Goal: Task Accomplishment & Management: Use online tool/utility

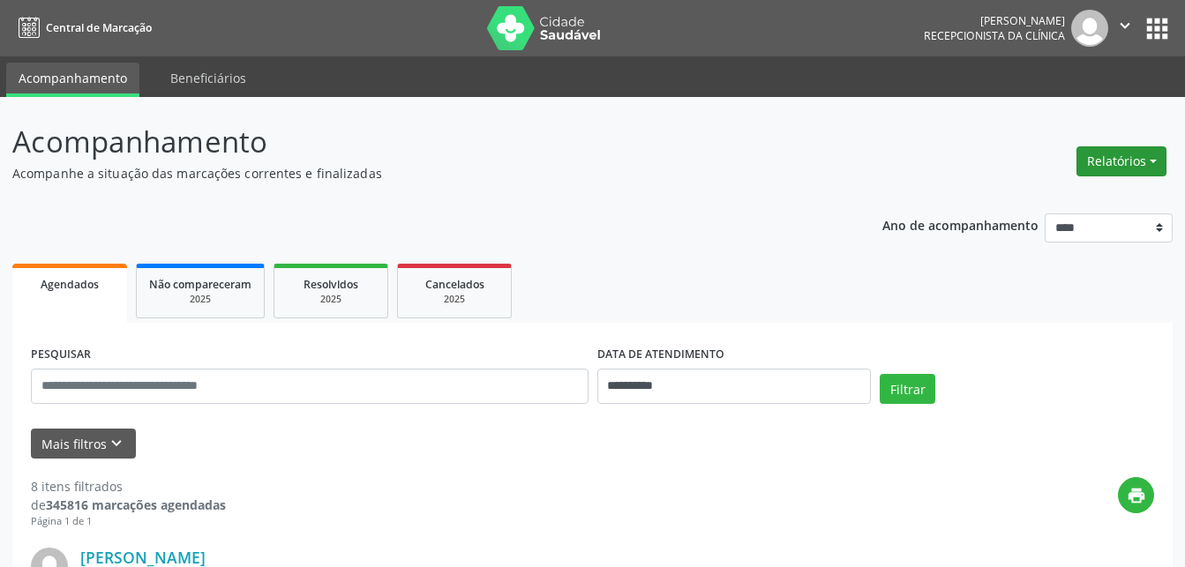
click at [1122, 162] on button "Relatórios" at bounding box center [1121, 161] width 90 height 30
click at [1065, 198] on link "Agendamentos" at bounding box center [1072, 199] width 190 height 25
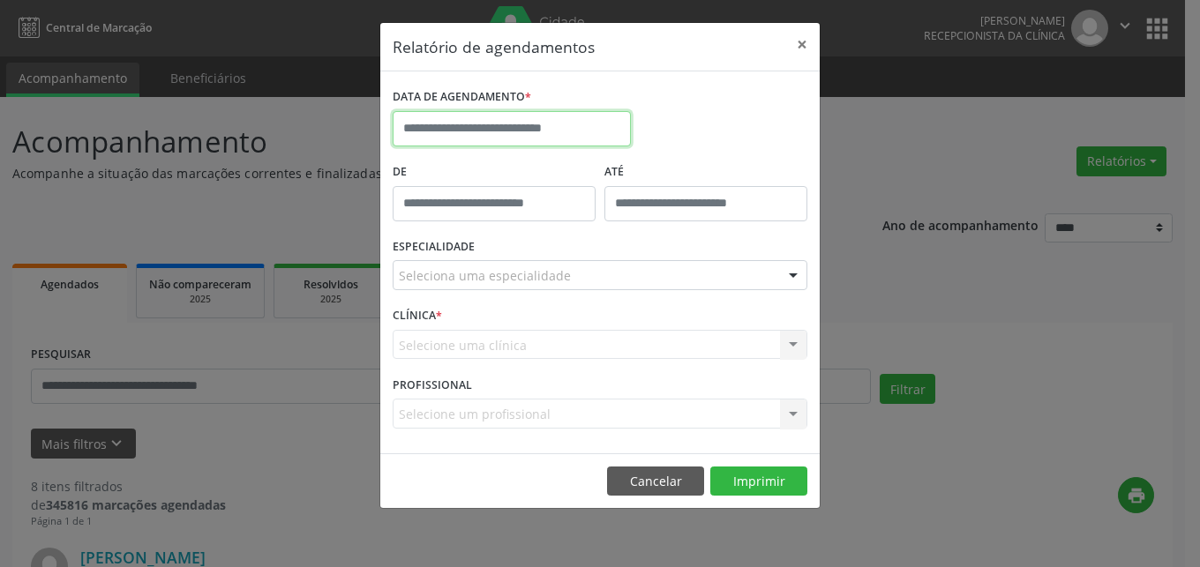
click at [580, 129] on input "text" at bounding box center [511, 128] width 238 height 35
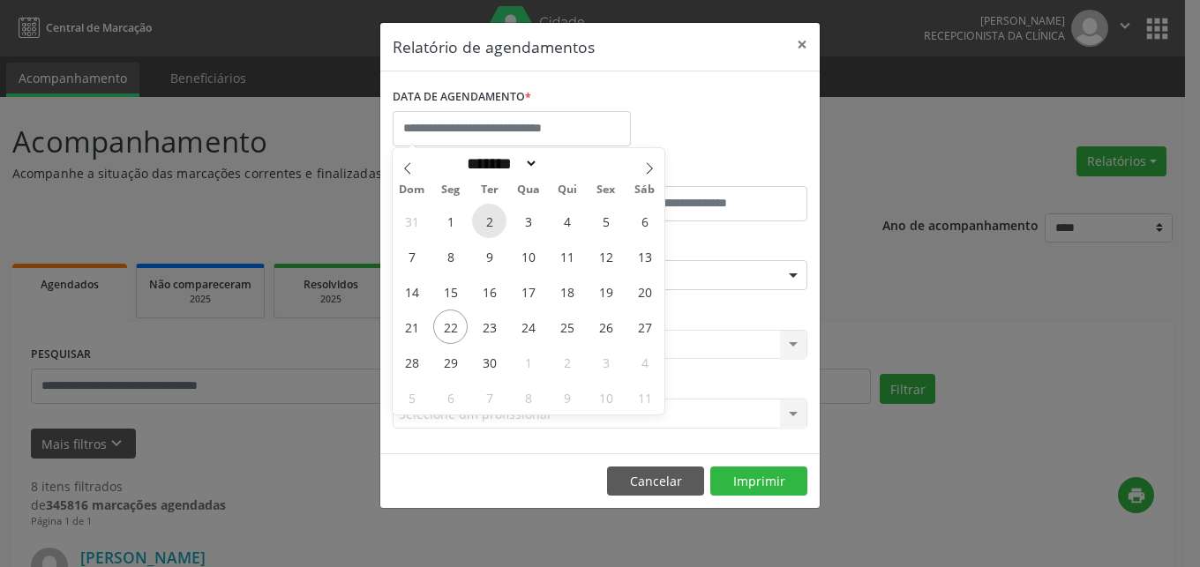
click at [484, 221] on span "2" at bounding box center [489, 221] width 34 height 34
type input "**********"
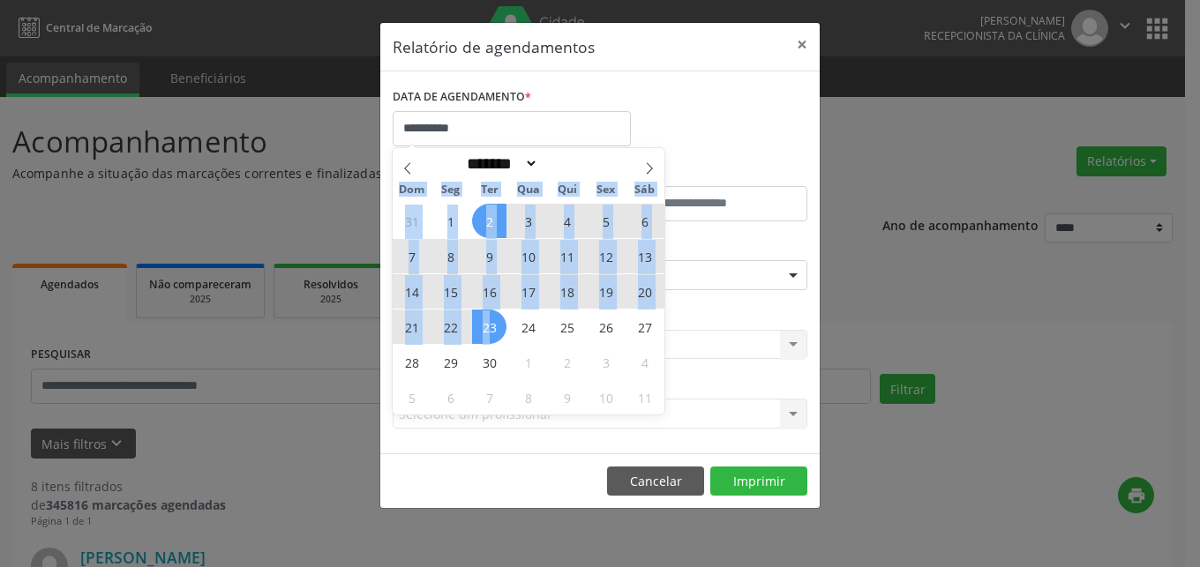
click at [491, 324] on span "23" at bounding box center [489, 327] width 34 height 34
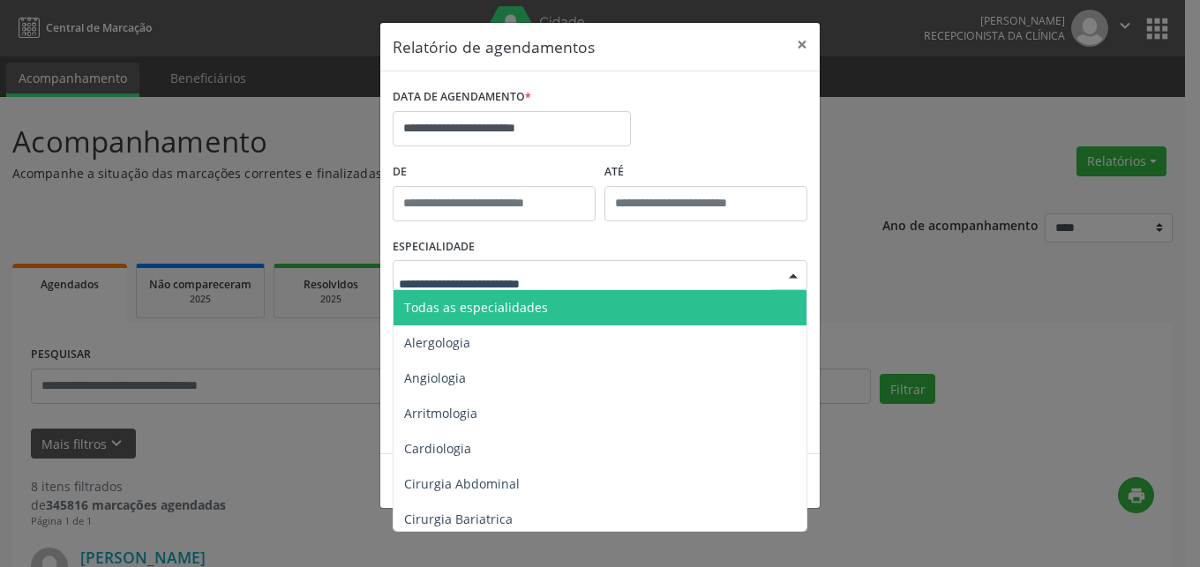
drag, startPoint x: 509, startPoint y: 275, endPoint x: 501, endPoint y: 269, distance: 10.1
type input "***"
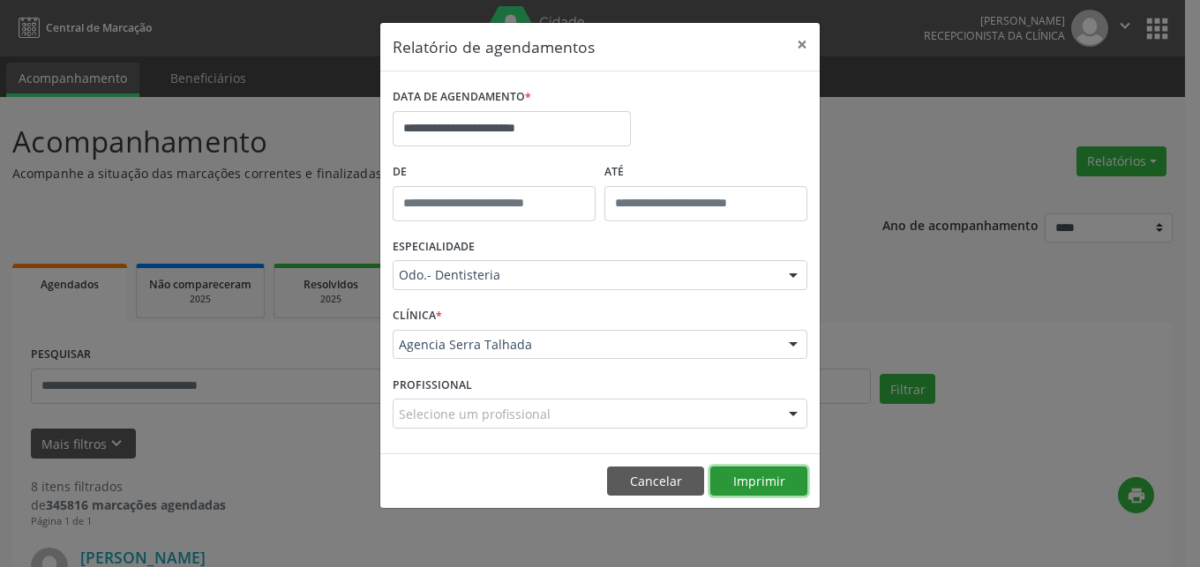
click at [731, 484] on button "Imprimir" at bounding box center [758, 482] width 97 height 30
click at [805, 40] on button "×" at bounding box center [801, 44] width 35 height 43
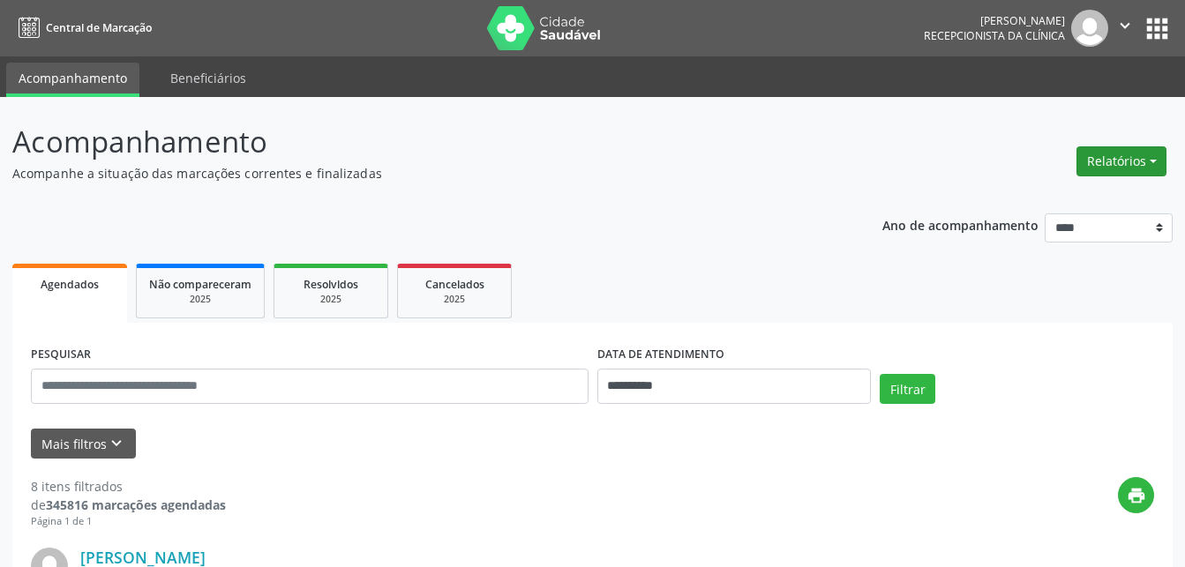
click at [1114, 158] on button "Relatórios" at bounding box center [1121, 161] width 90 height 30
click at [1010, 189] on link "Agendamentos" at bounding box center [1072, 199] width 190 height 25
select select "*"
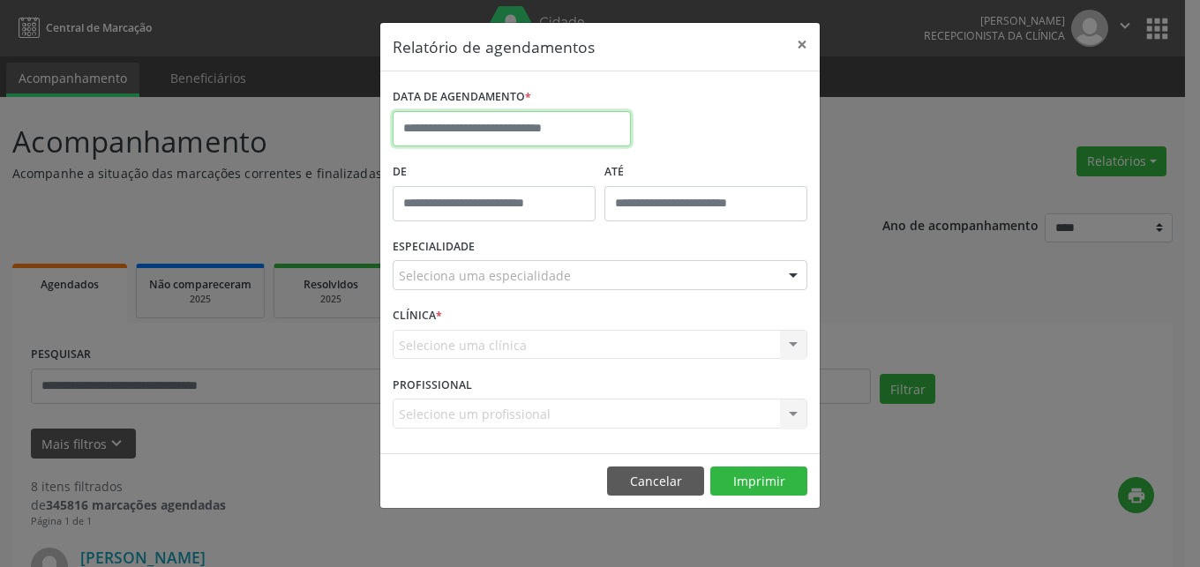
click at [486, 138] on input "text" at bounding box center [511, 128] width 238 height 35
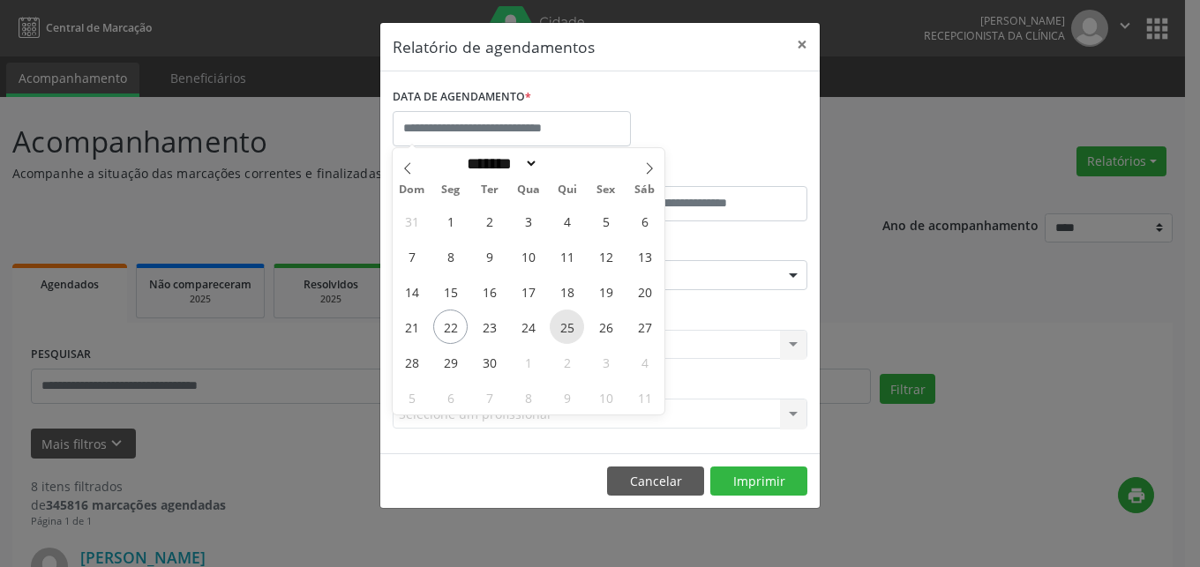
click at [579, 329] on span "25" at bounding box center [566, 327] width 34 height 34
type input "**********"
click at [579, 329] on span "25" at bounding box center [566, 327] width 34 height 34
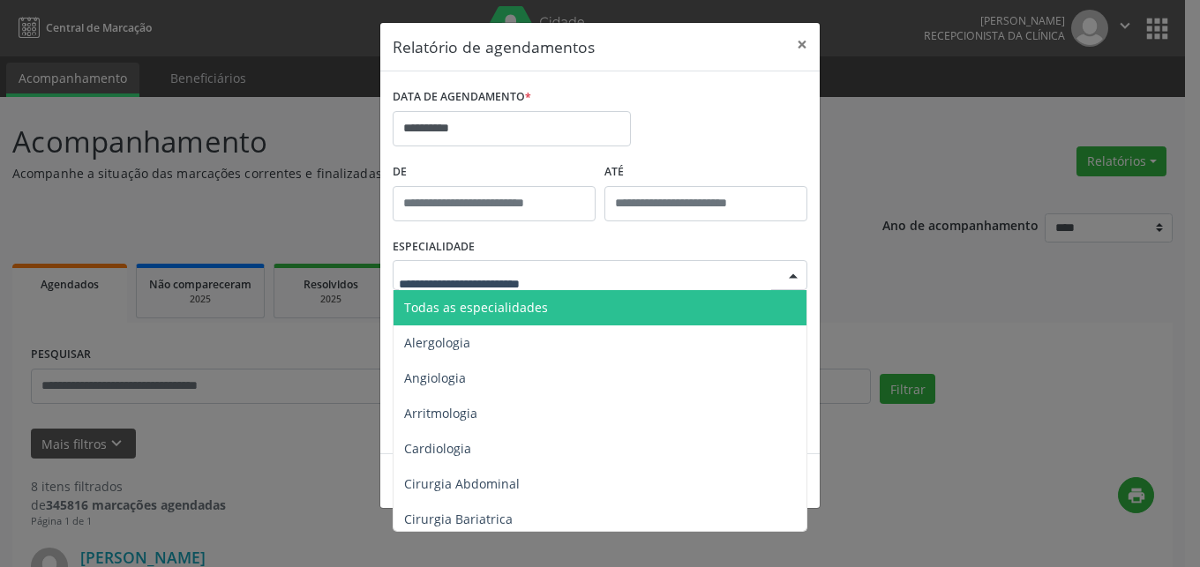
click at [576, 269] on div at bounding box center [599, 275] width 415 height 30
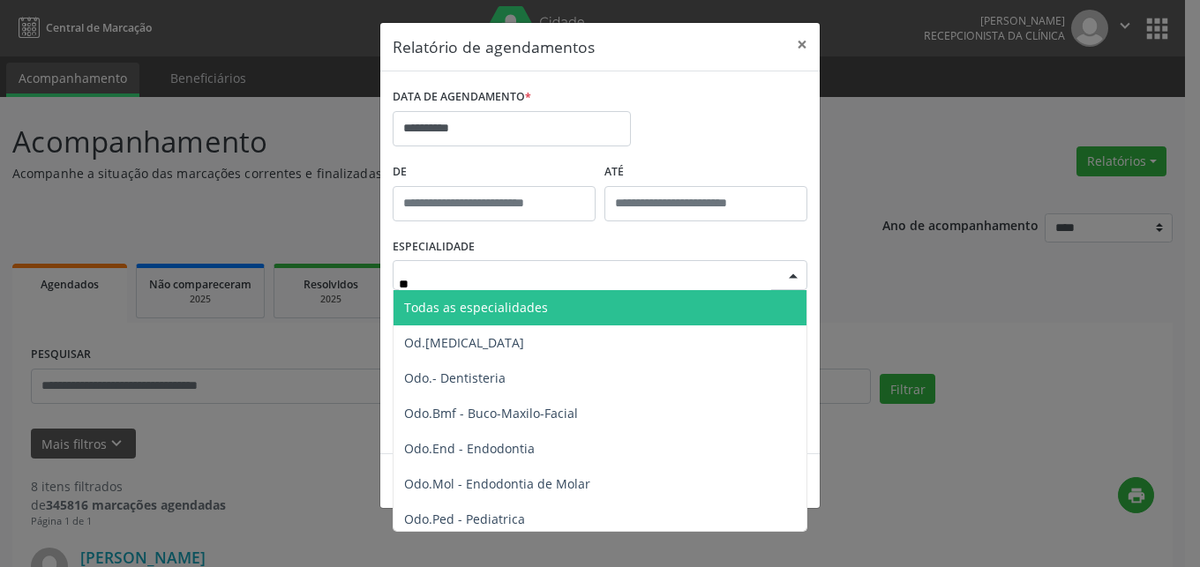
type input "***"
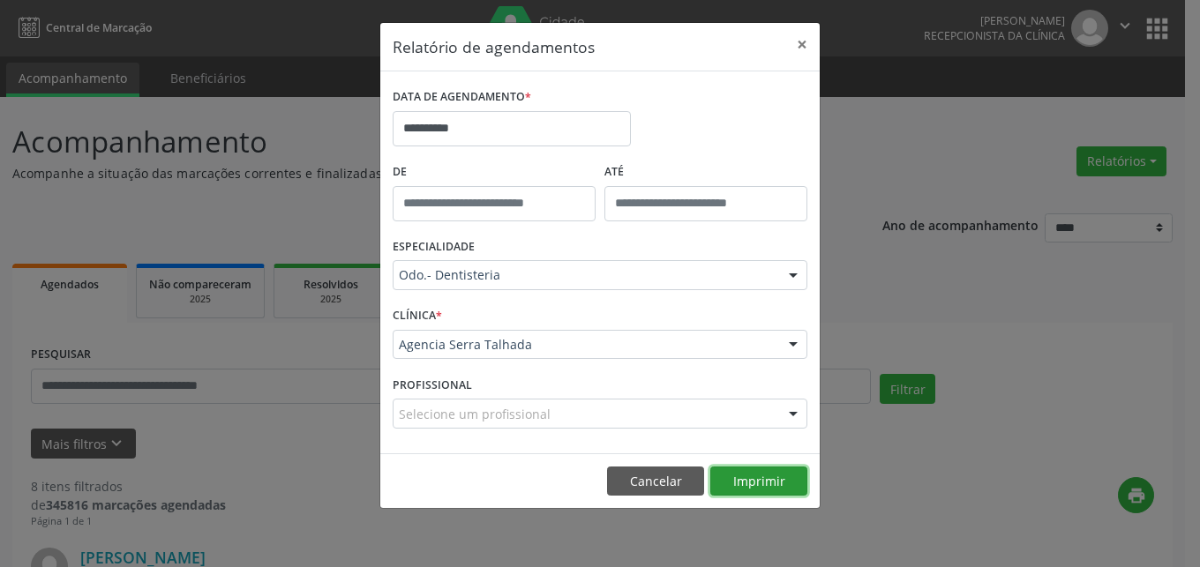
click at [794, 484] on button "Imprimir" at bounding box center [758, 482] width 97 height 30
click at [815, 48] on button "×" at bounding box center [801, 44] width 35 height 43
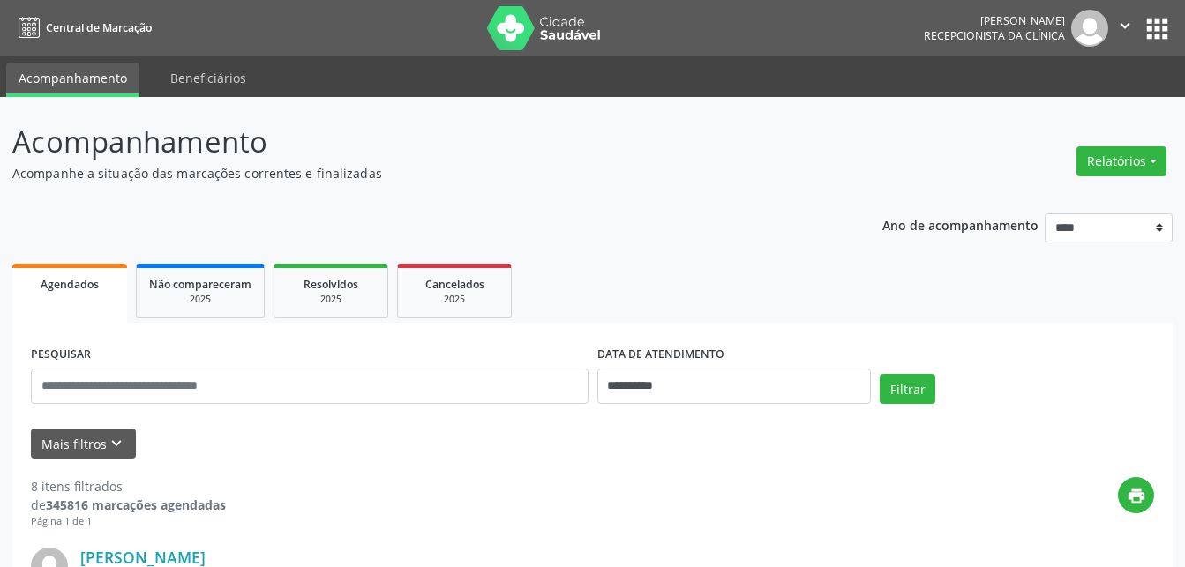
click at [1118, 28] on icon "" at bounding box center [1124, 25] width 19 height 19
click at [1037, 101] on link "Sair" at bounding box center [1080, 107] width 122 height 25
